Goal: Information Seeking & Learning: Learn about a topic

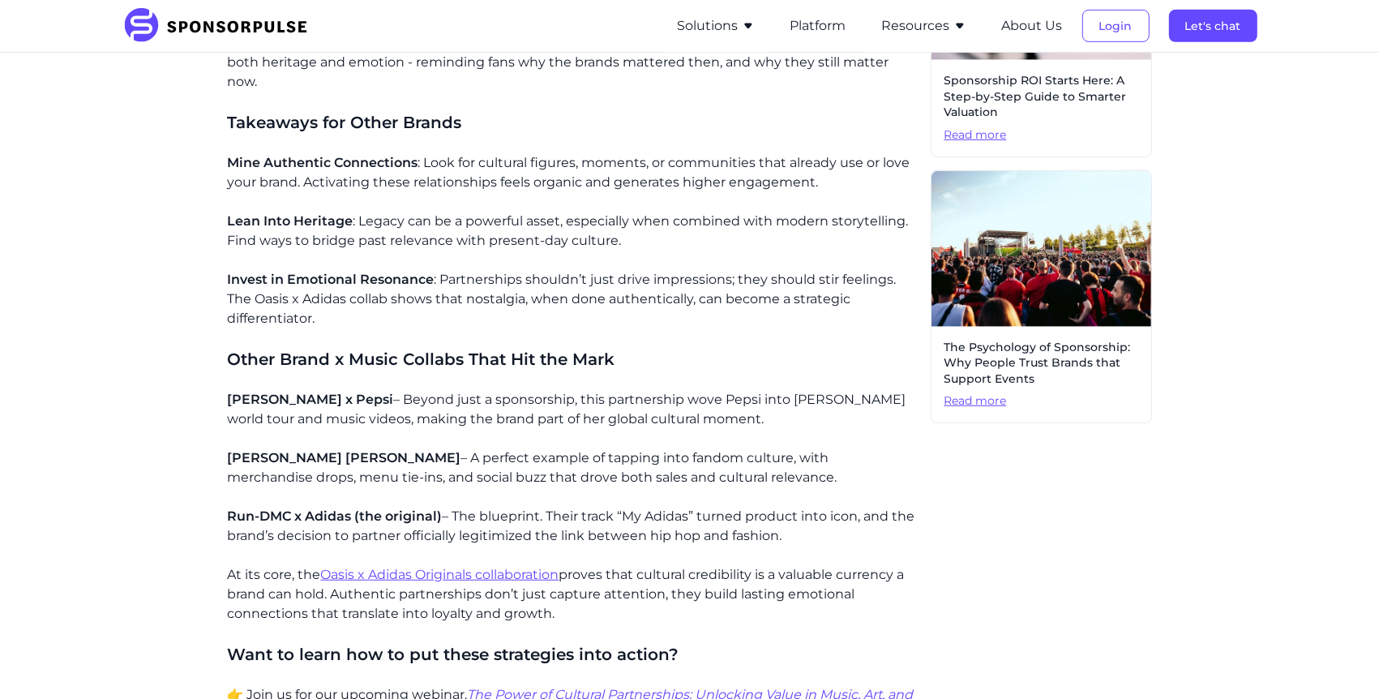
scroll to position [444, 0]
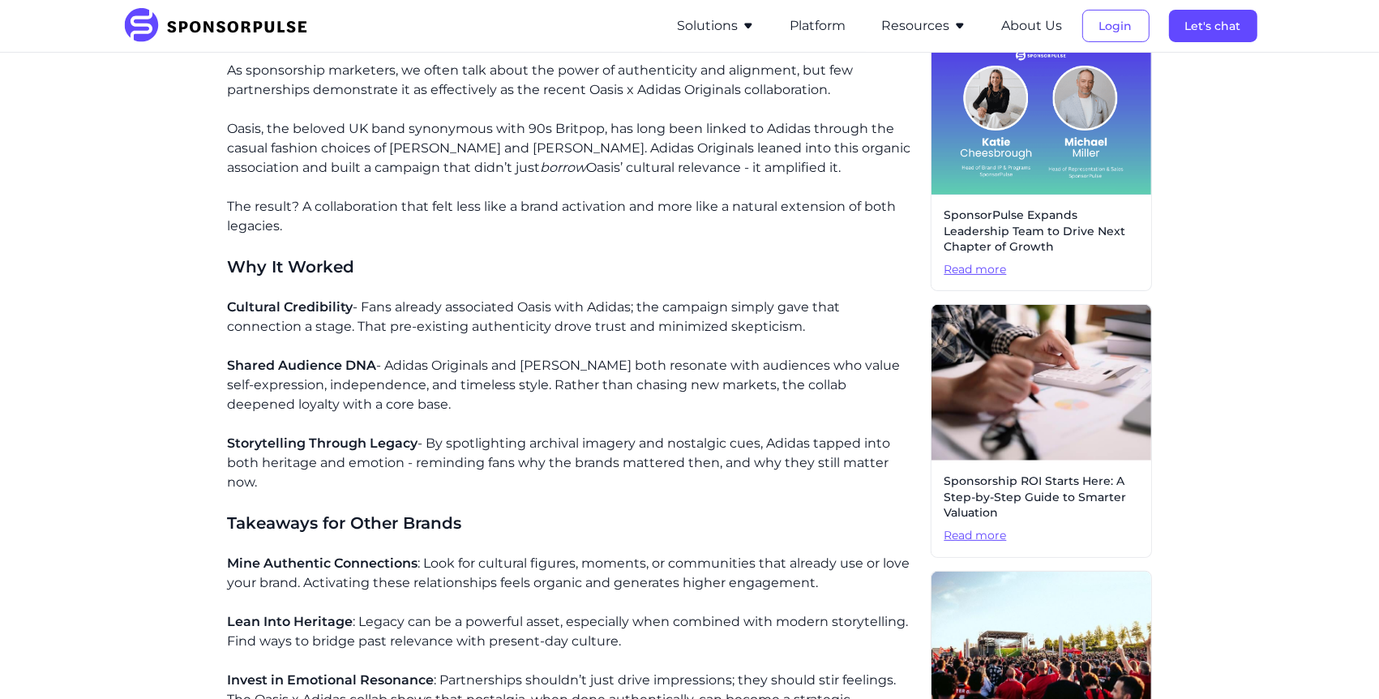
click at [173, 31] on img at bounding box center [220, 26] width 197 height 36
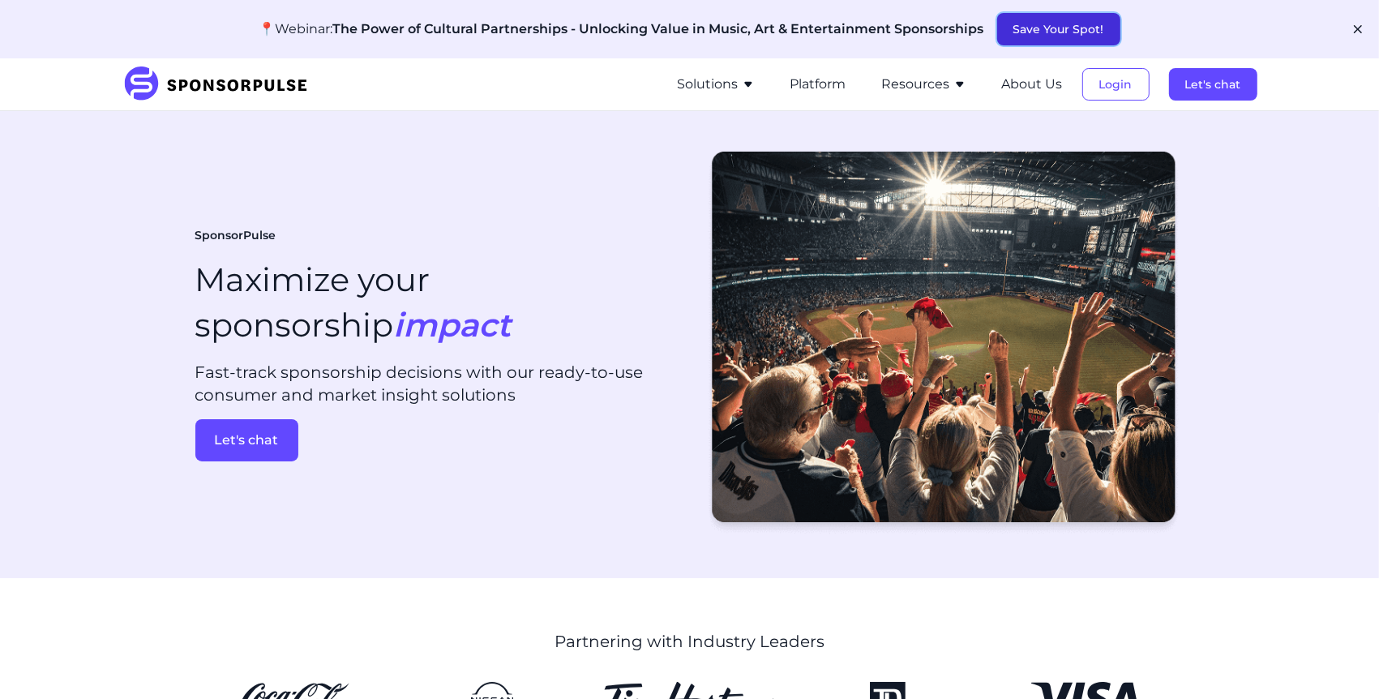
click at [1045, 36] on button "Save Your Spot!" at bounding box center [1058, 29] width 123 height 32
click at [911, 83] on button "Resources" at bounding box center [924, 84] width 84 height 19
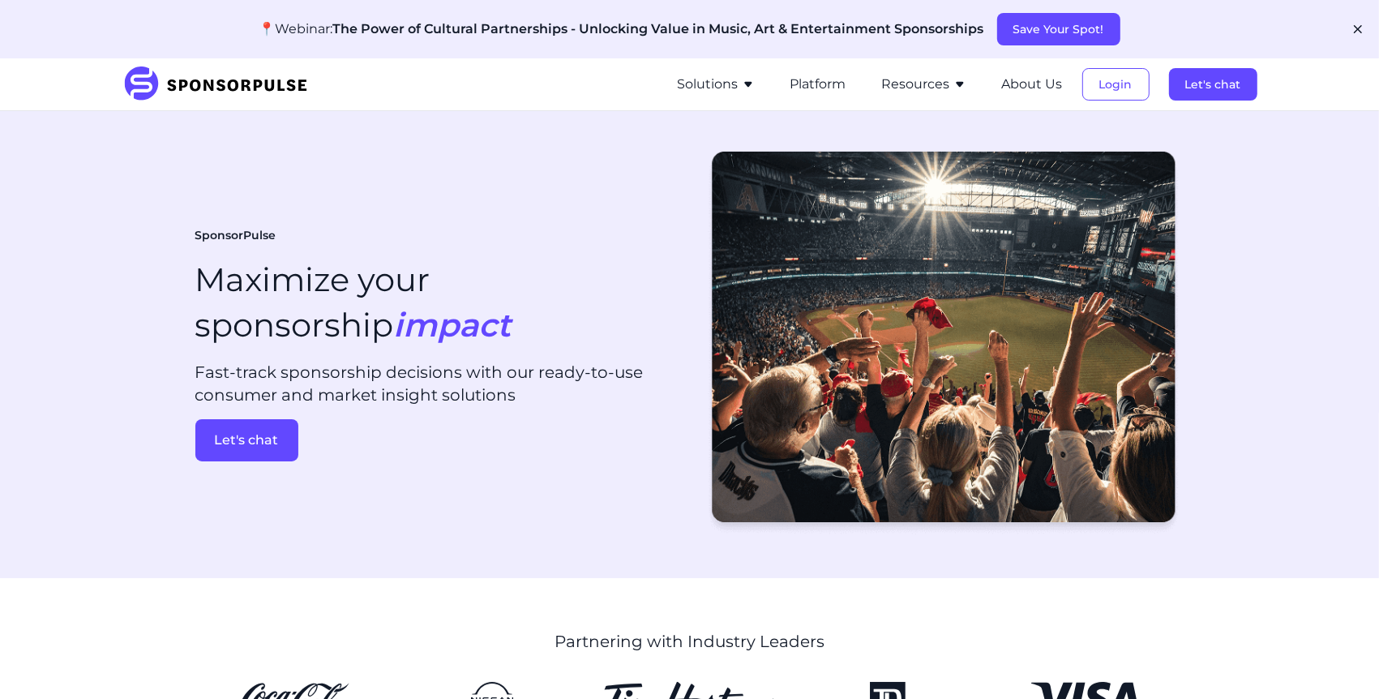
click at [906, 85] on button "Resources" at bounding box center [924, 84] width 84 height 19
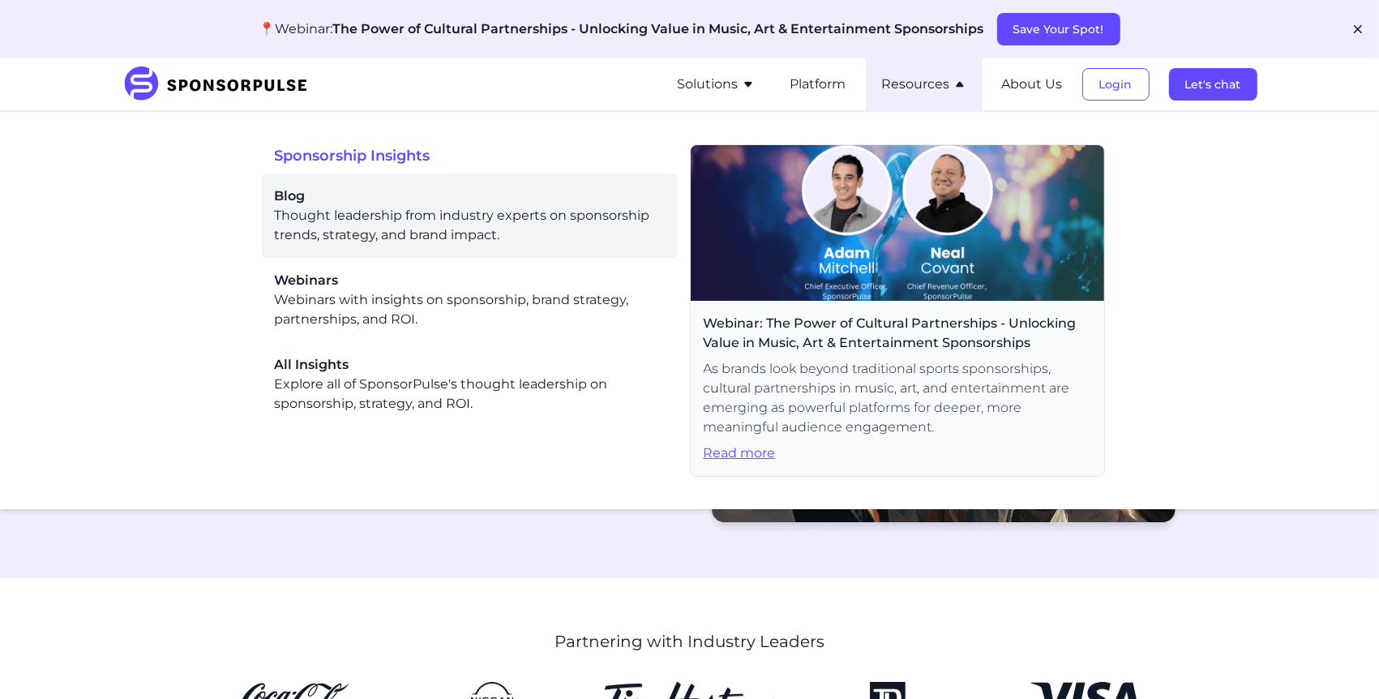
click at [368, 199] on span "Blog" at bounding box center [469, 195] width 389 height 19
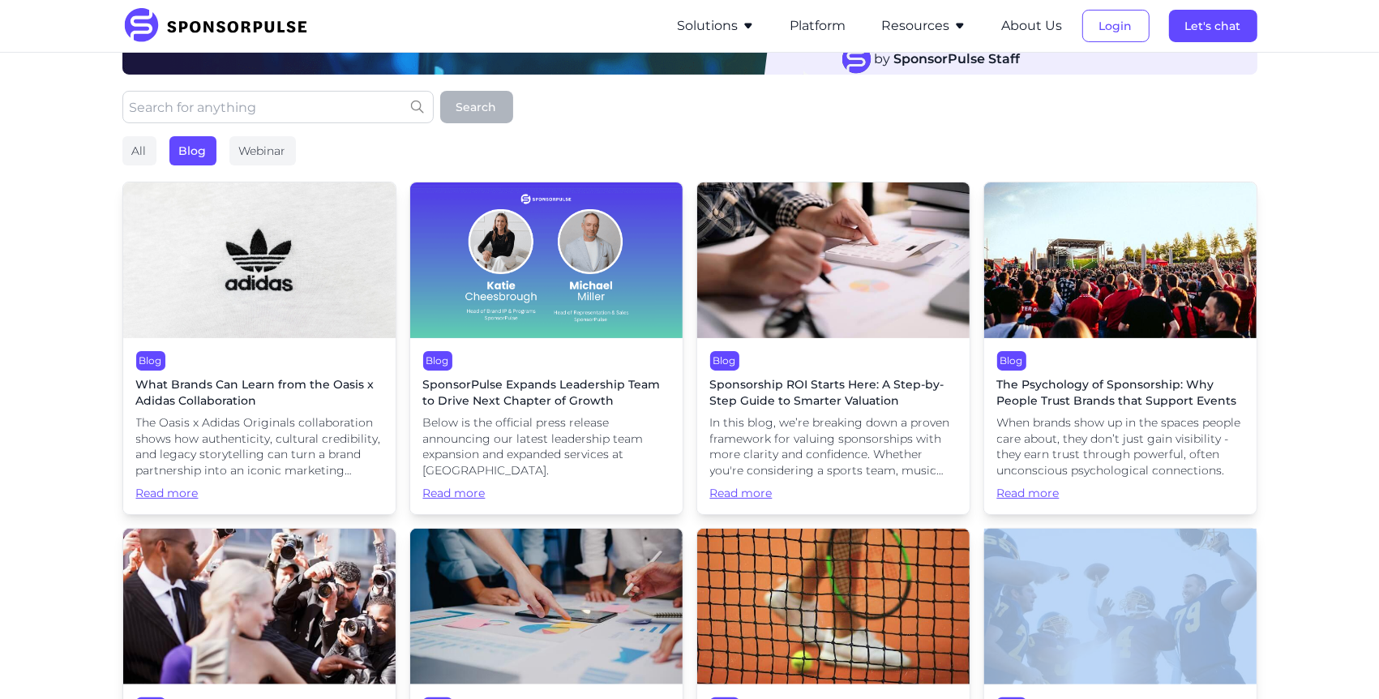
scroll to position [301, 0]
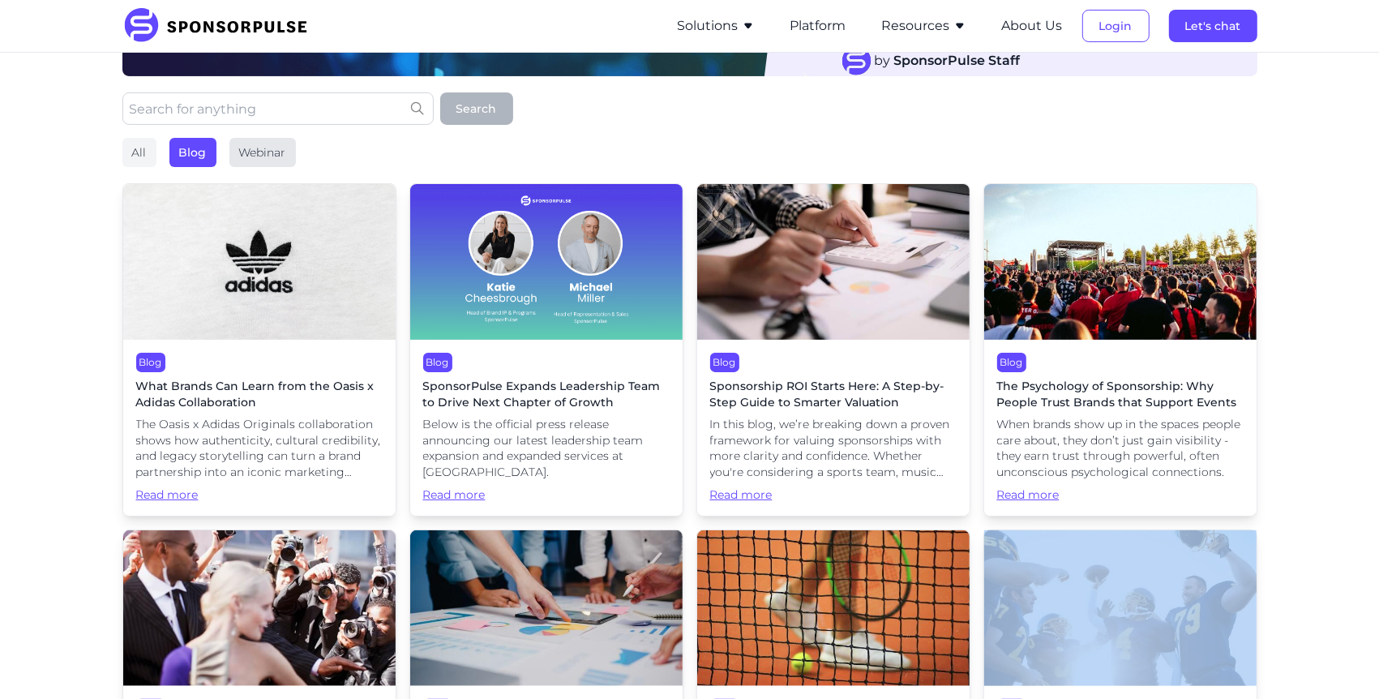
click at [286, 152] on div "Webinar" at bounding box center [262, 152] width 66 height 29
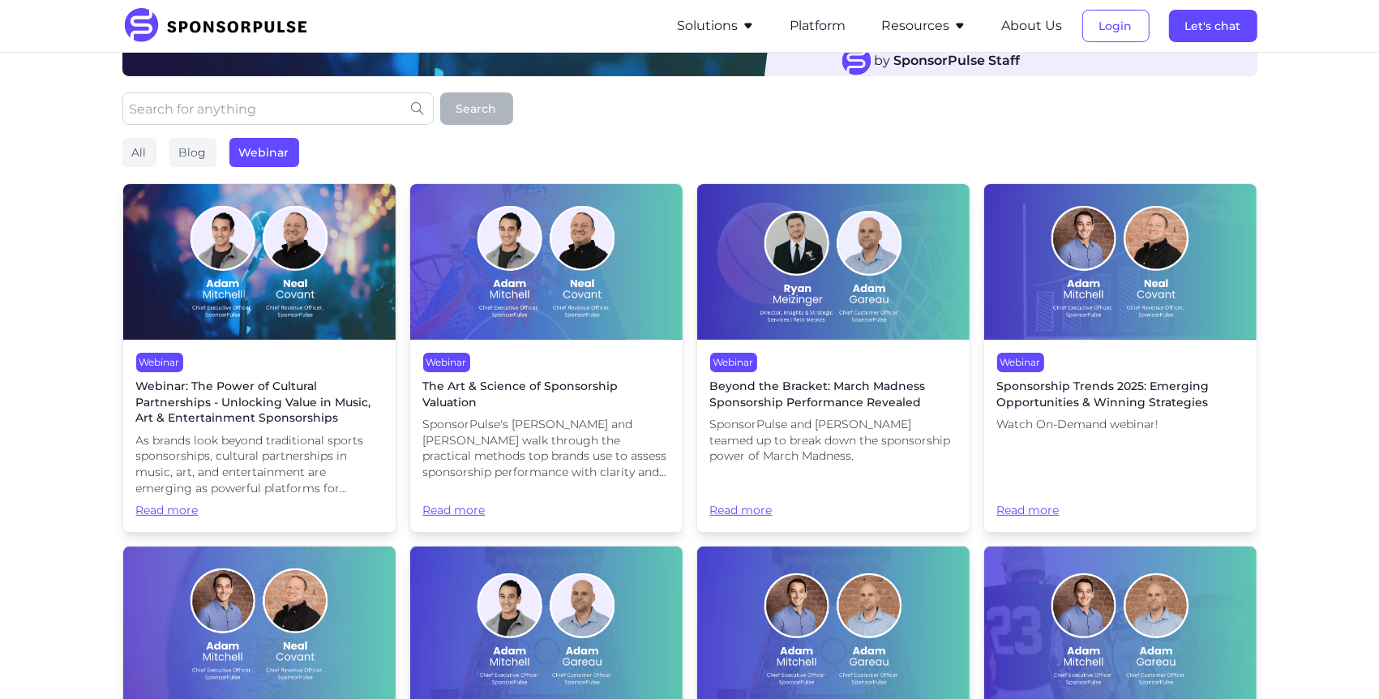
click at [269, 276] on img at bounding box center [259, 262] width 272 height 156
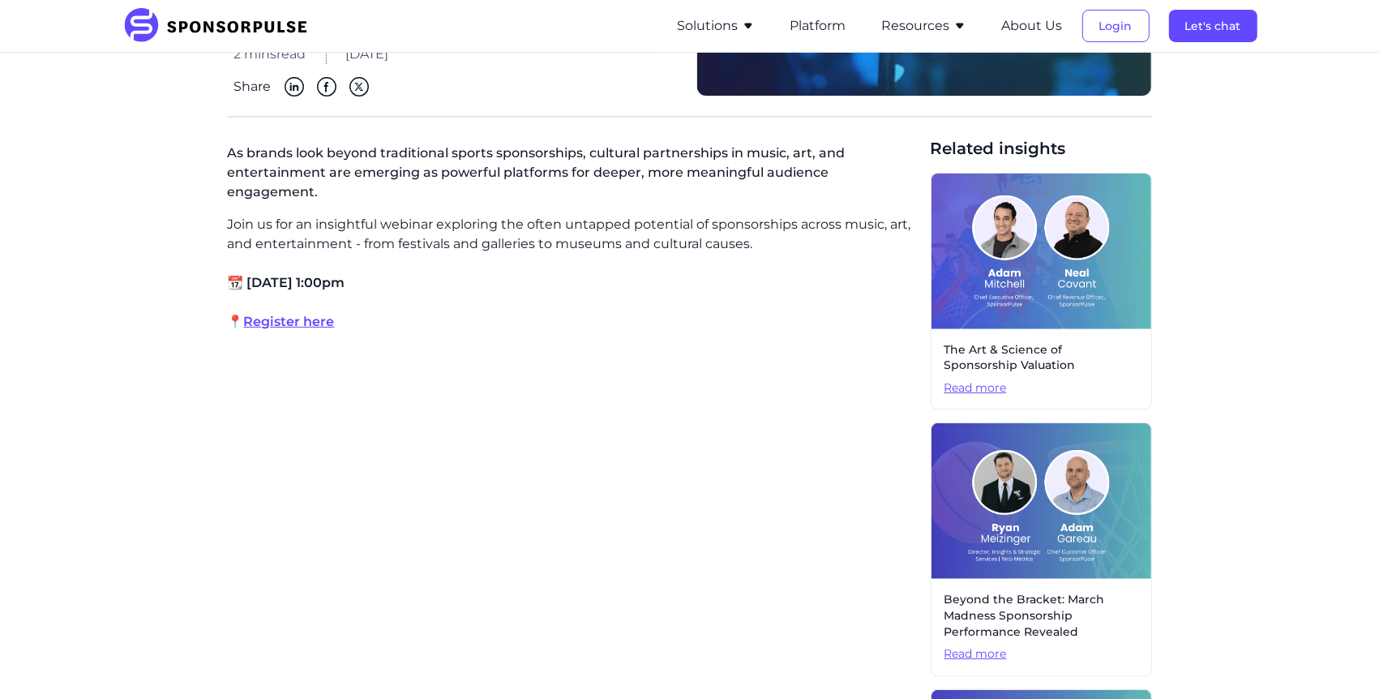
scroll to position [406, 0]
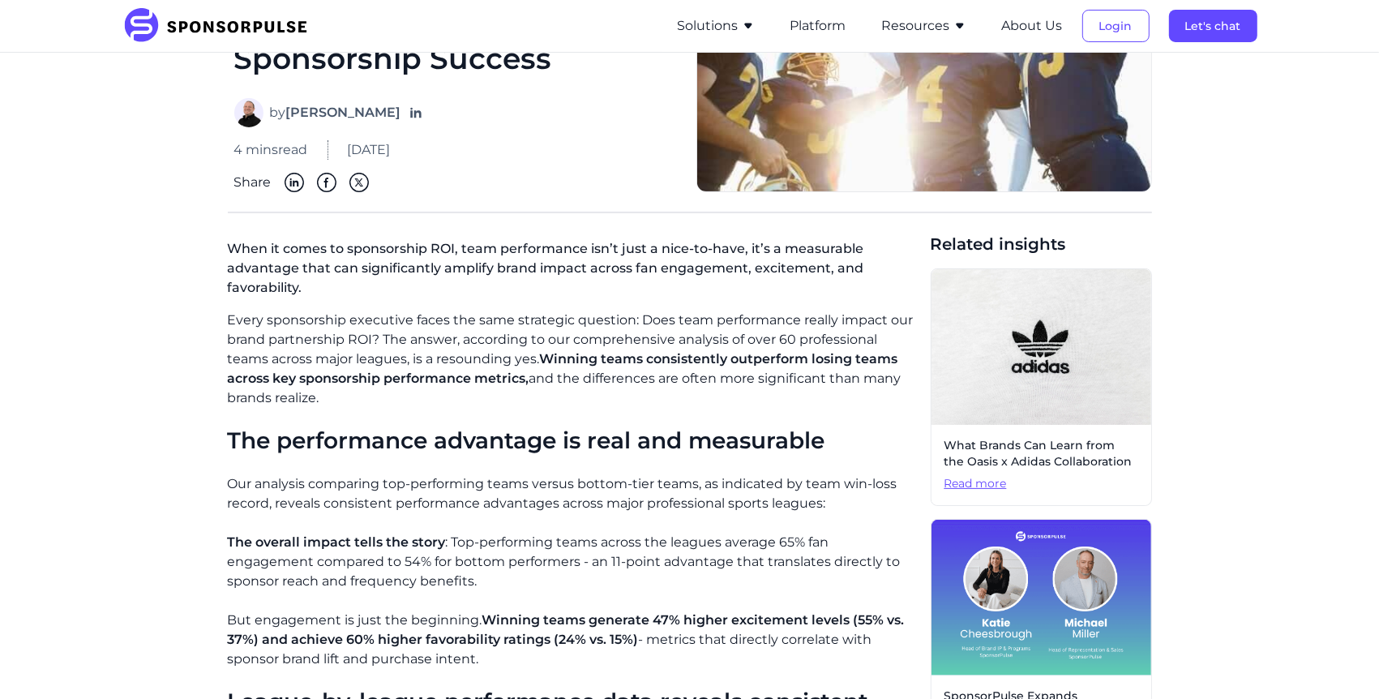
scroll to position [371, 0]
